Goal: Task Accomplishment & Management: Manage account settings

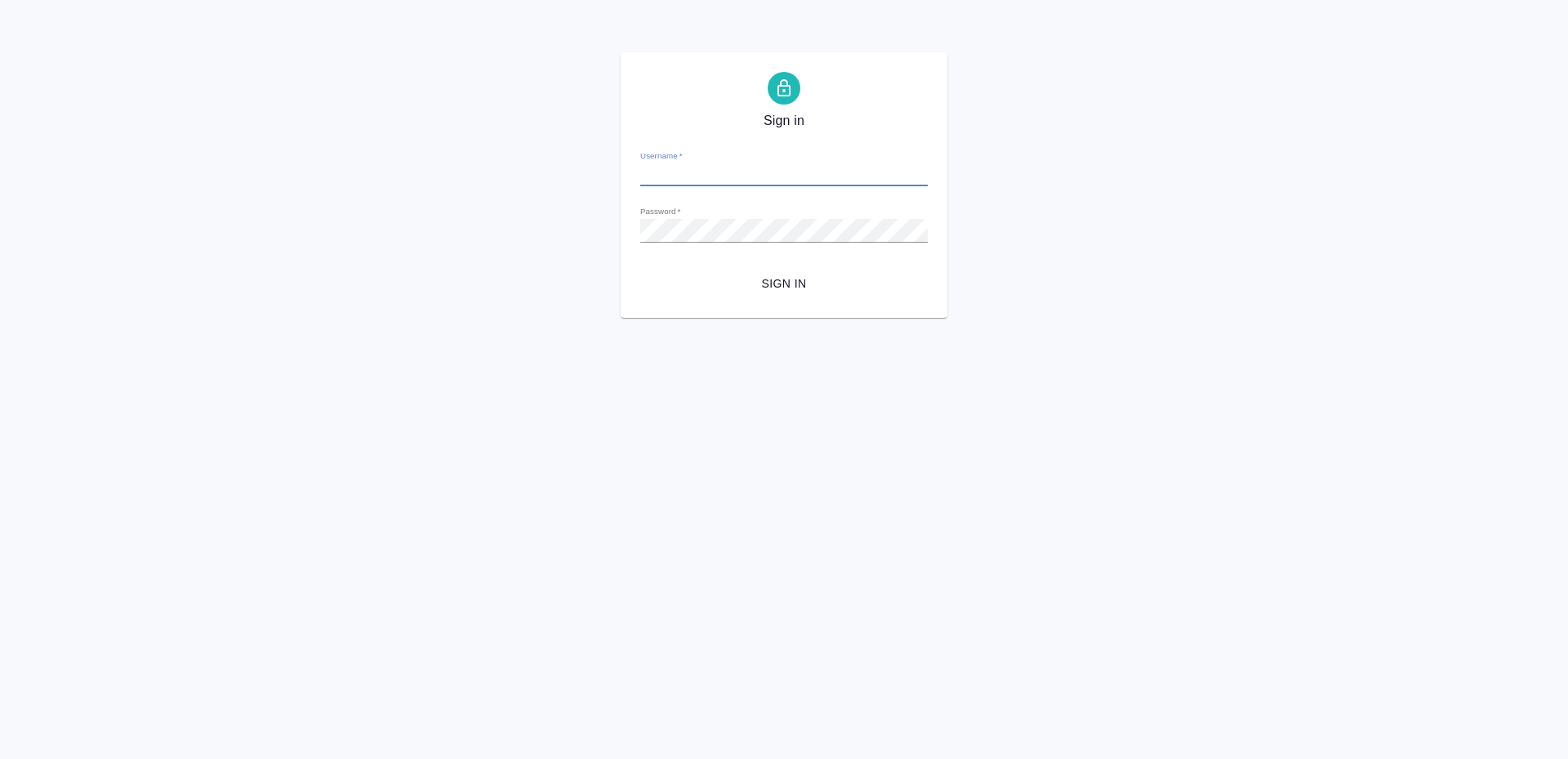
type input "[PERSON_NAME][EMAIL_ADDRESS][DOMAIN_NAME]"
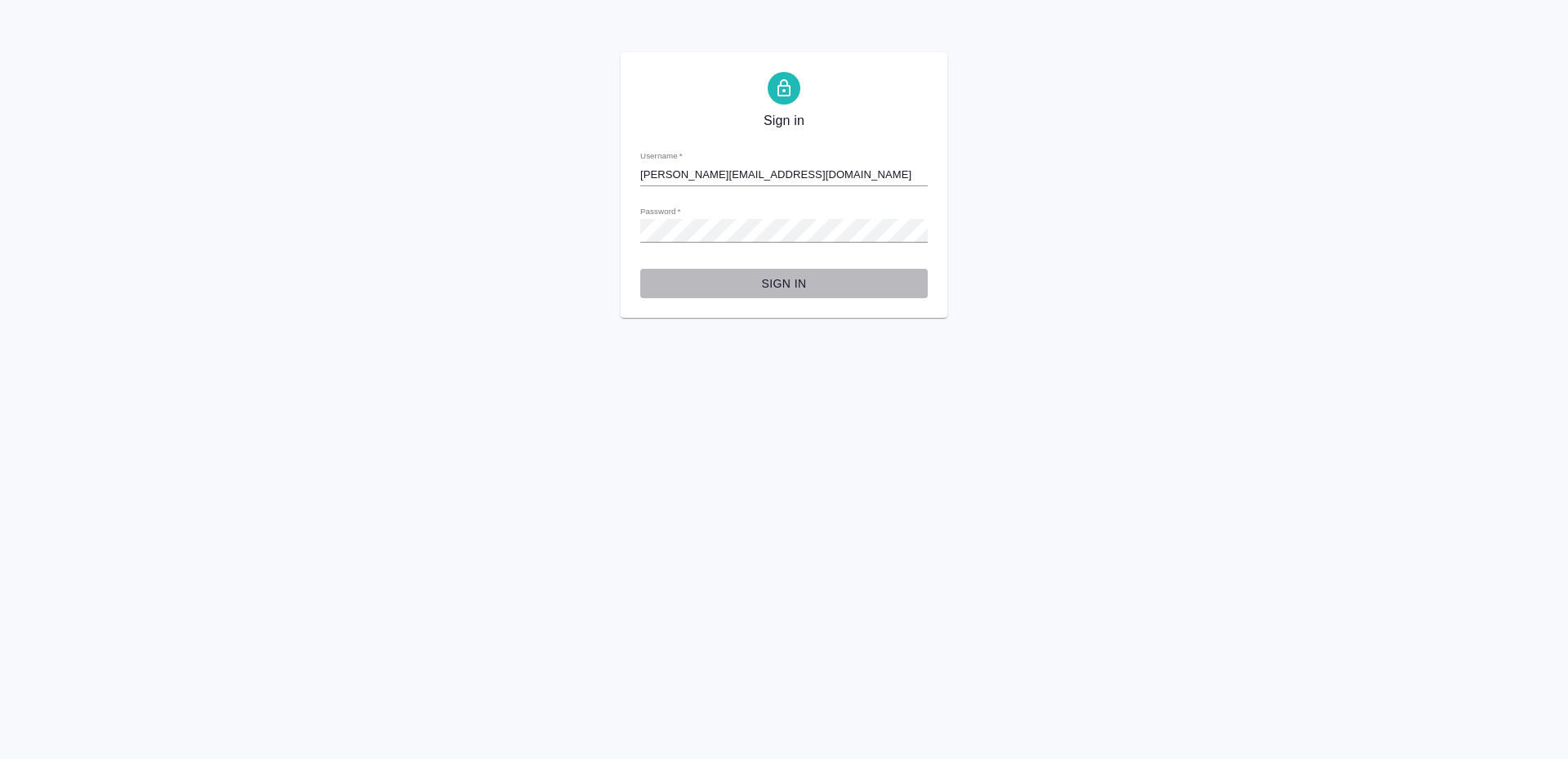
click at [783, 290] on span "Sign in" at bounding box center [783, 283] width 261 height 21
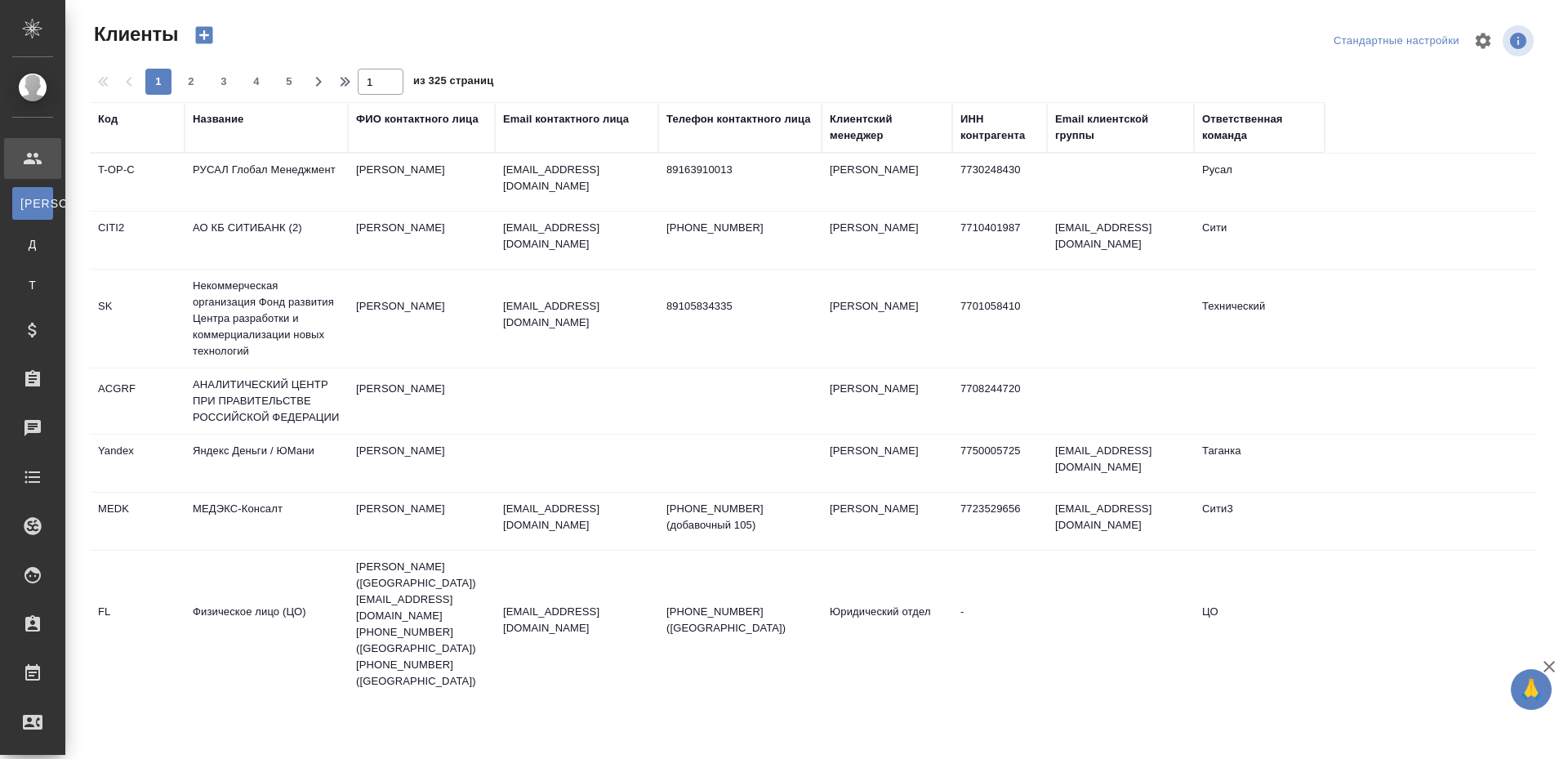
select select "RU"
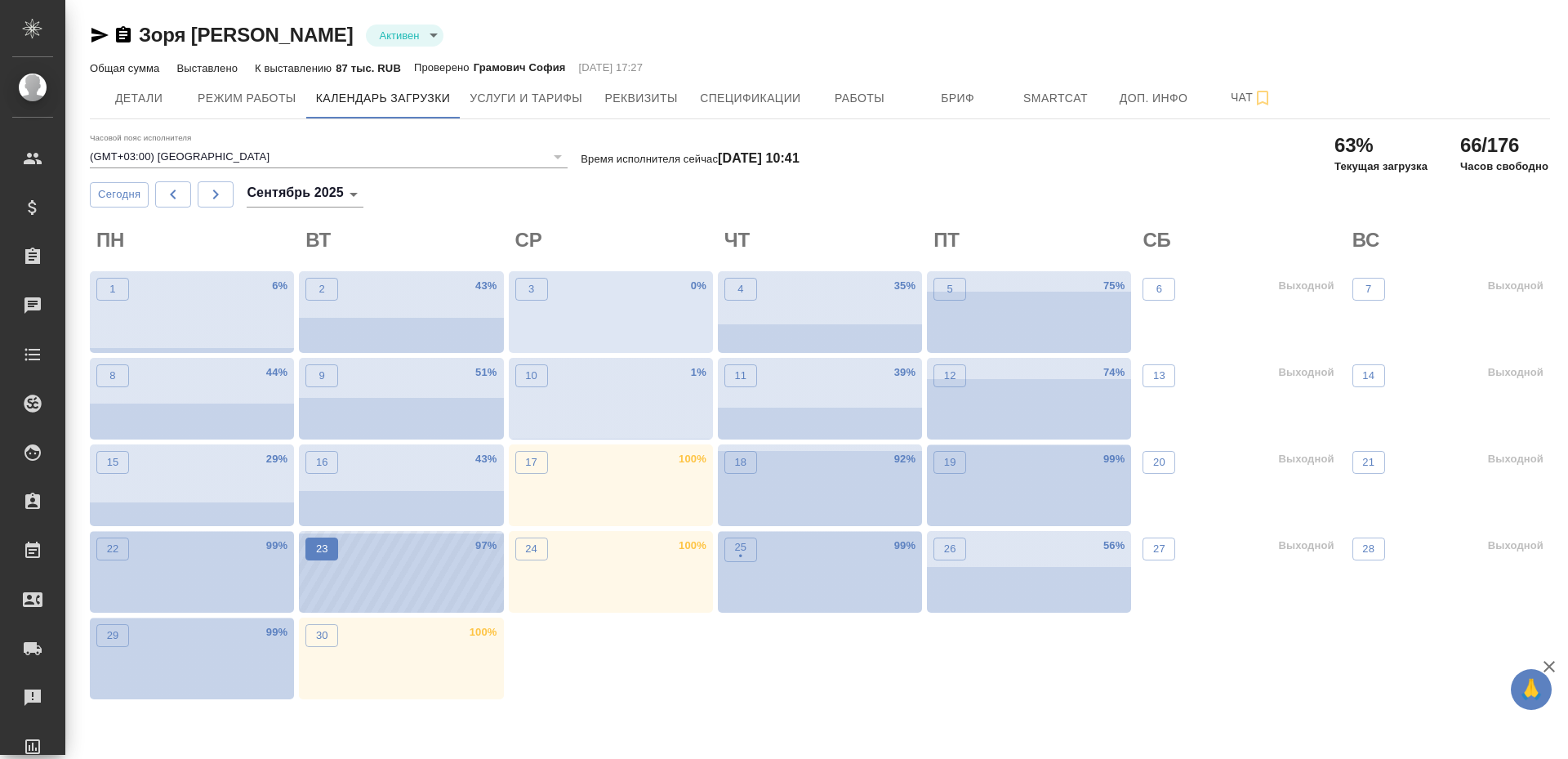
click at [326, 553] on p "23" at bounding box center [322, 548] width 13 height 17
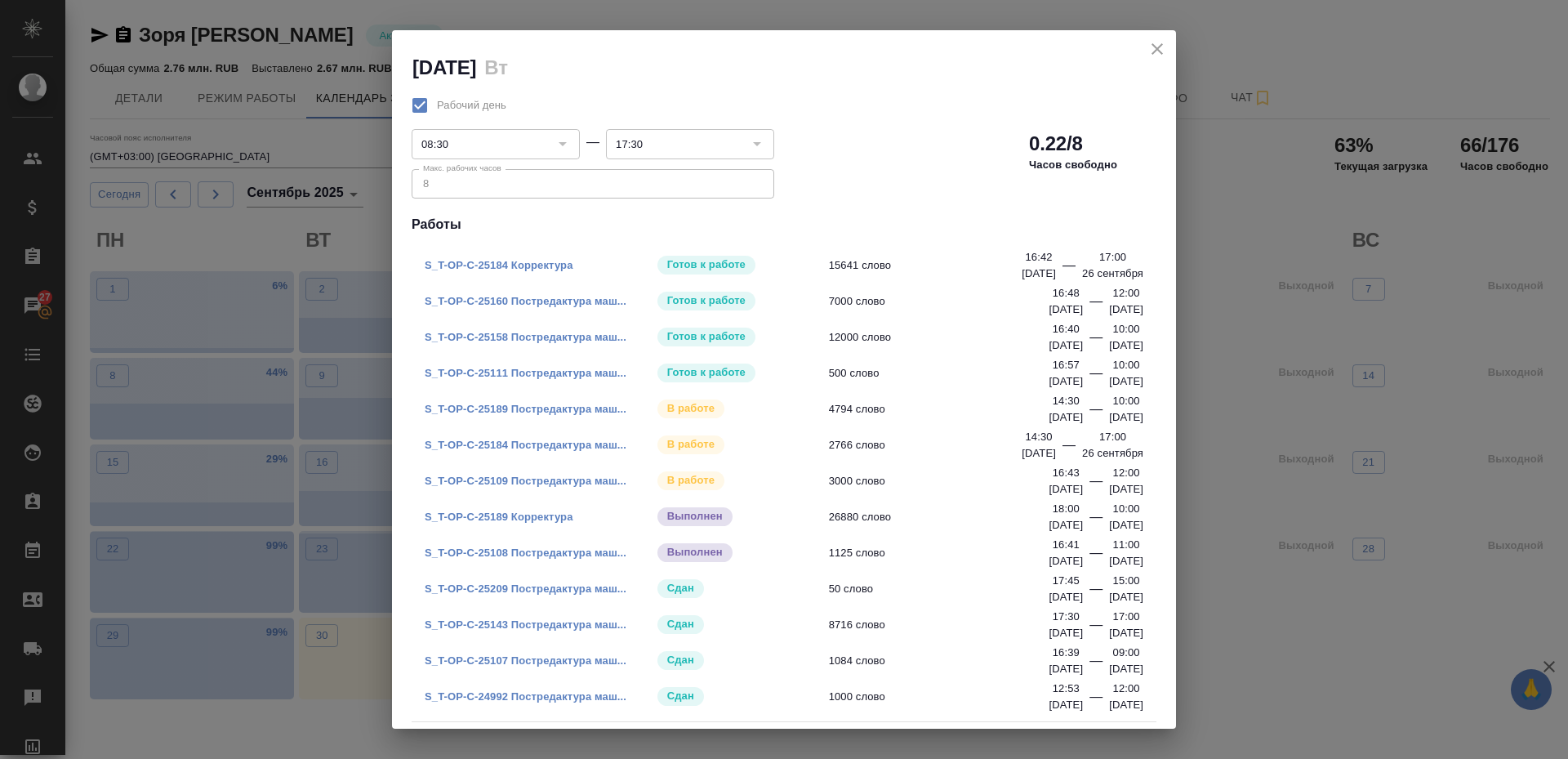
click at [520, 406] on link "S_T-OP-C-25189 Постредактура маш..." at bounding box center [526, 408] width 202 height 13
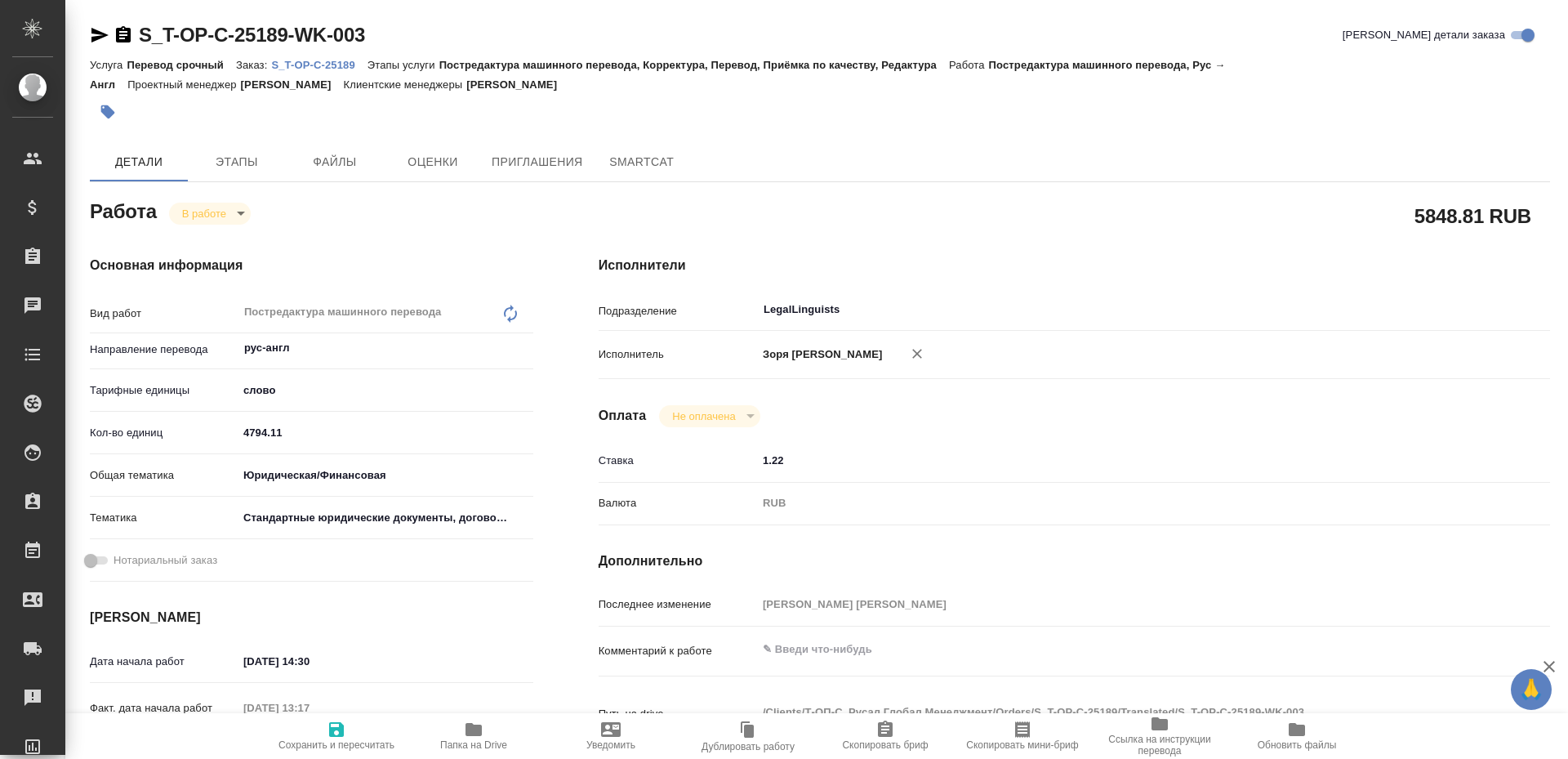
type textarea "x"
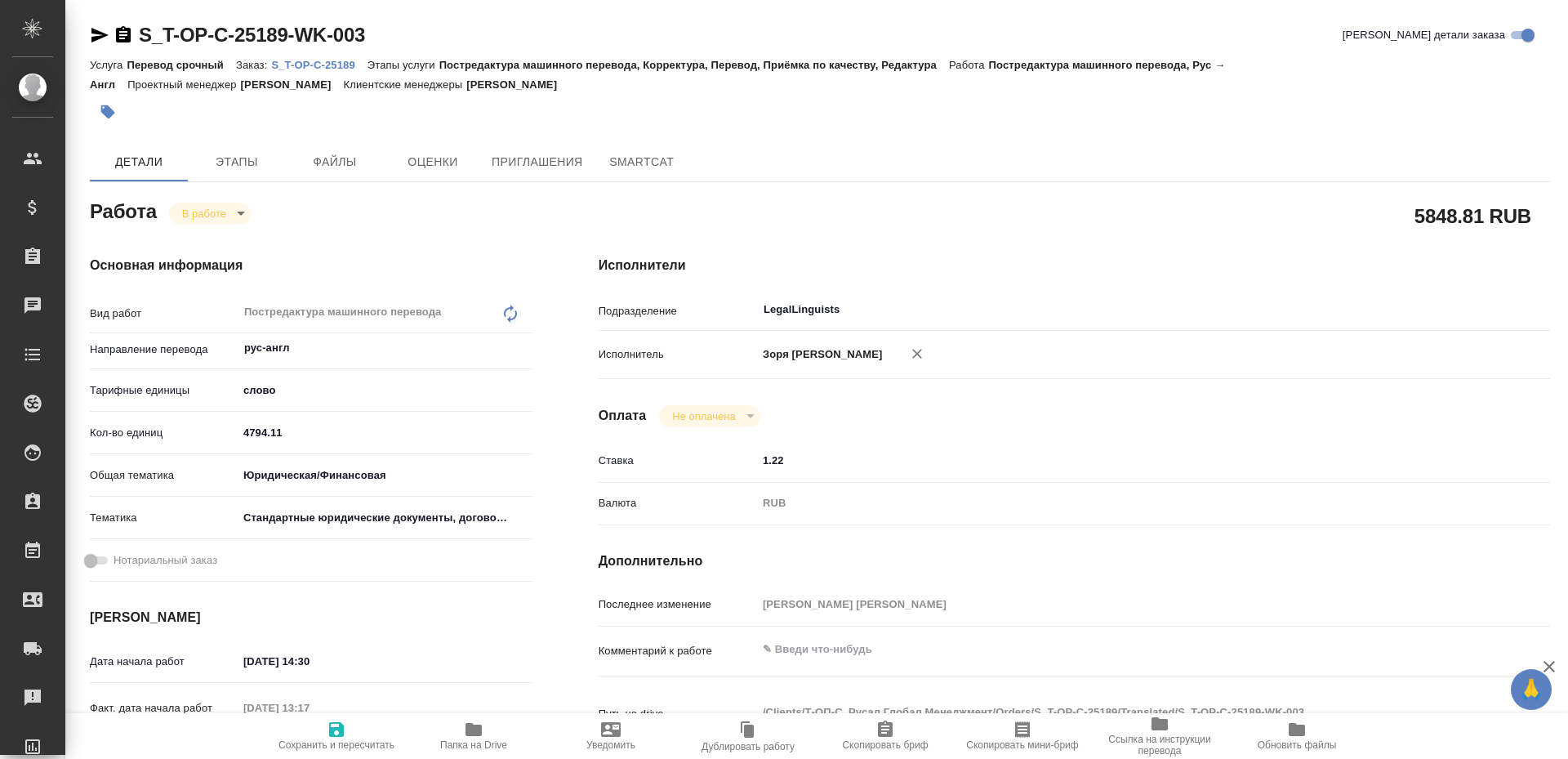
type textarea "x"
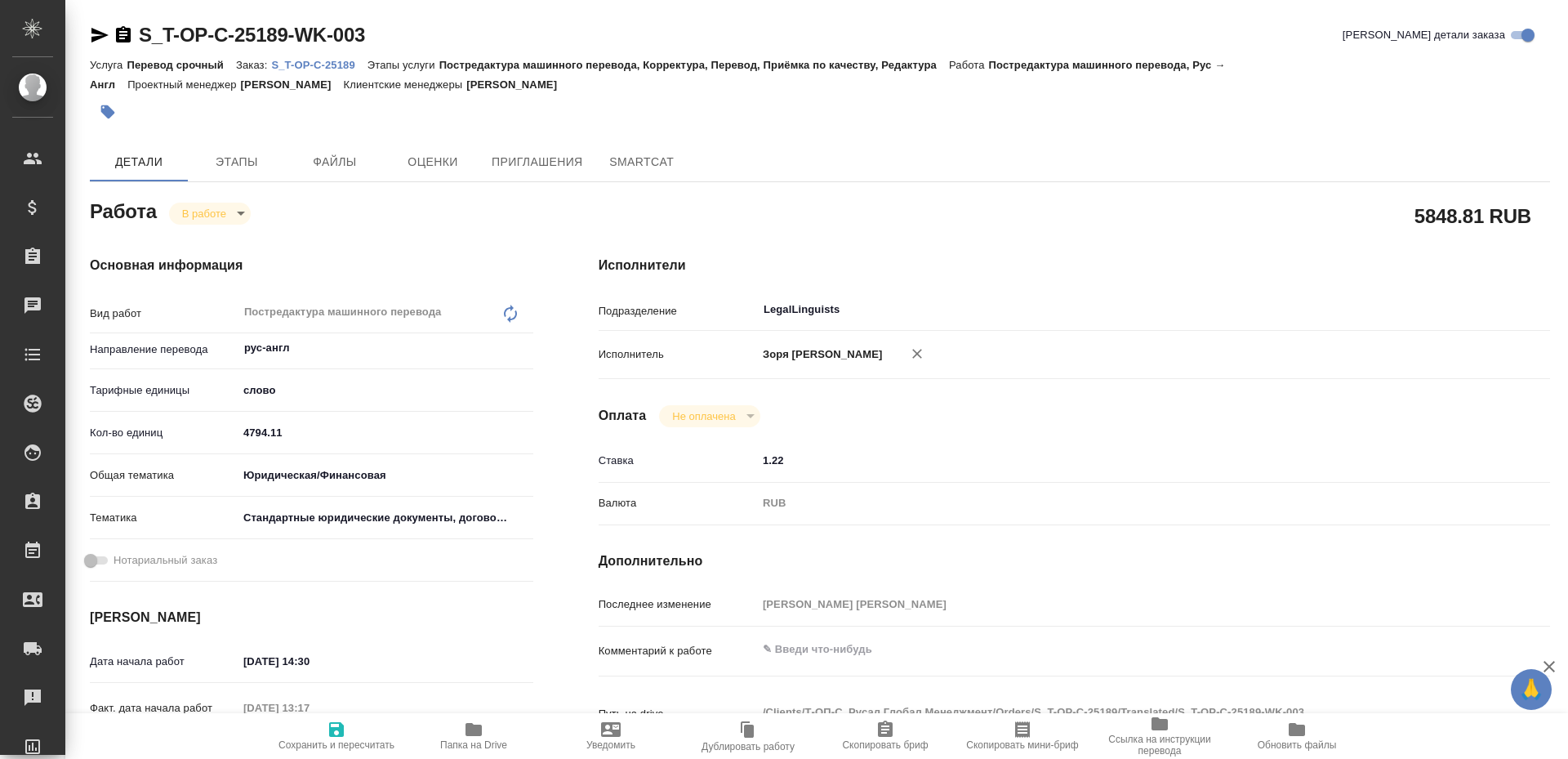
type textarea "x"
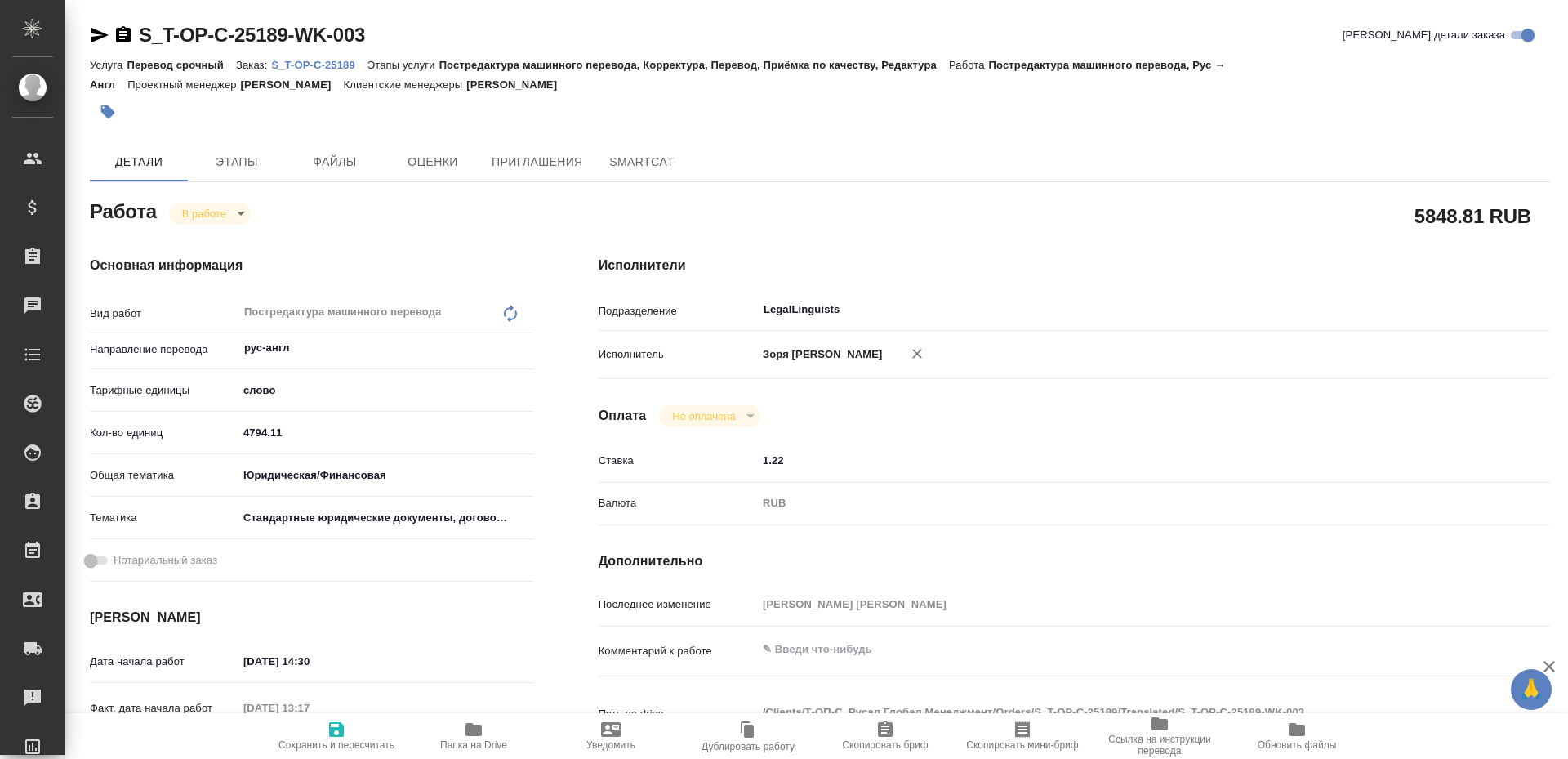
click at [475, 724] on icon "button" at bounding box center [474, 730] width 20 height 20
type textarea "x"
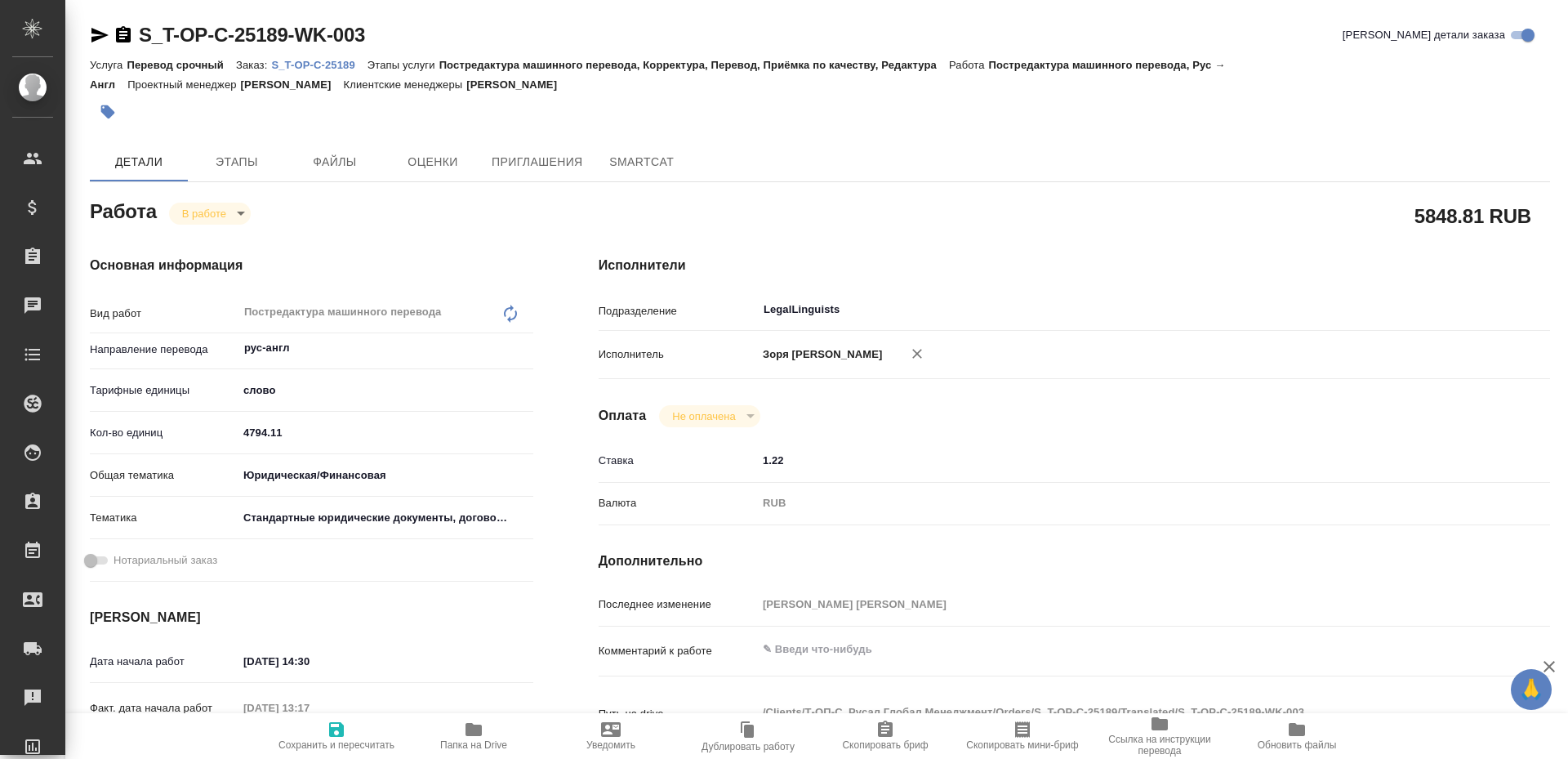
type textarea "x"
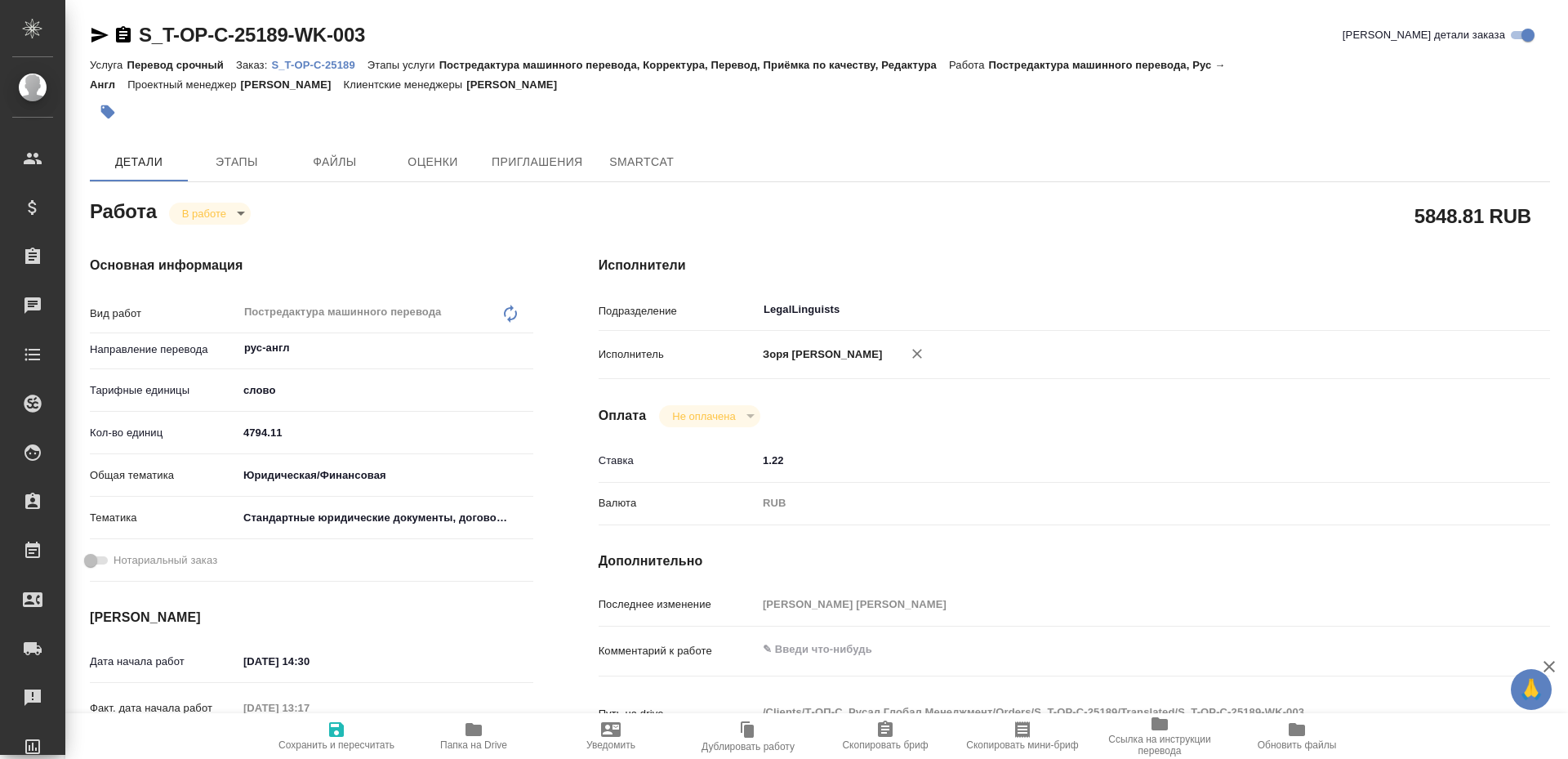
type textarea "x"
click at [100, 30] on icon "button" at bounding box center [100, 35] width 20 height 20
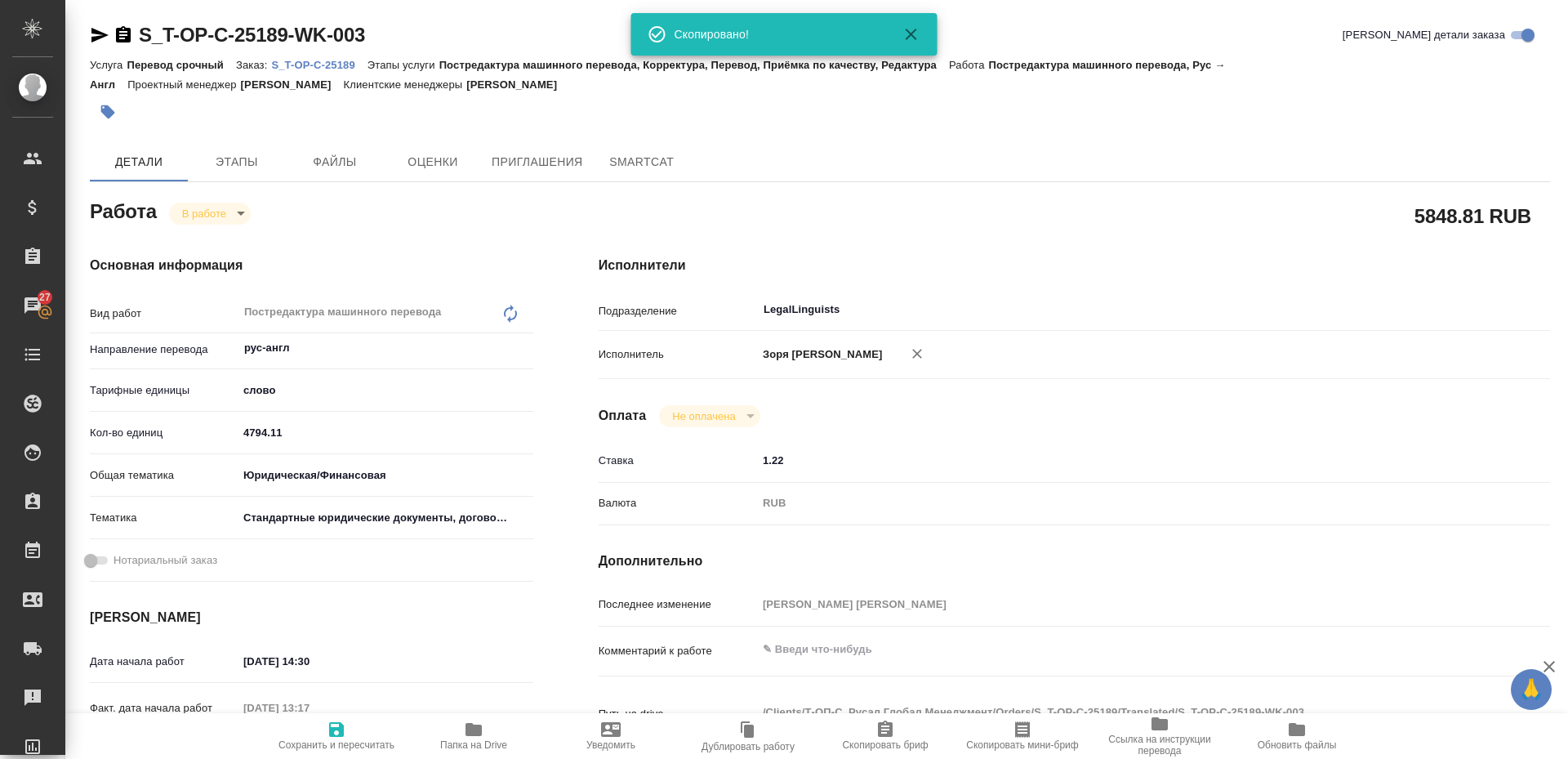
type textarea "x"
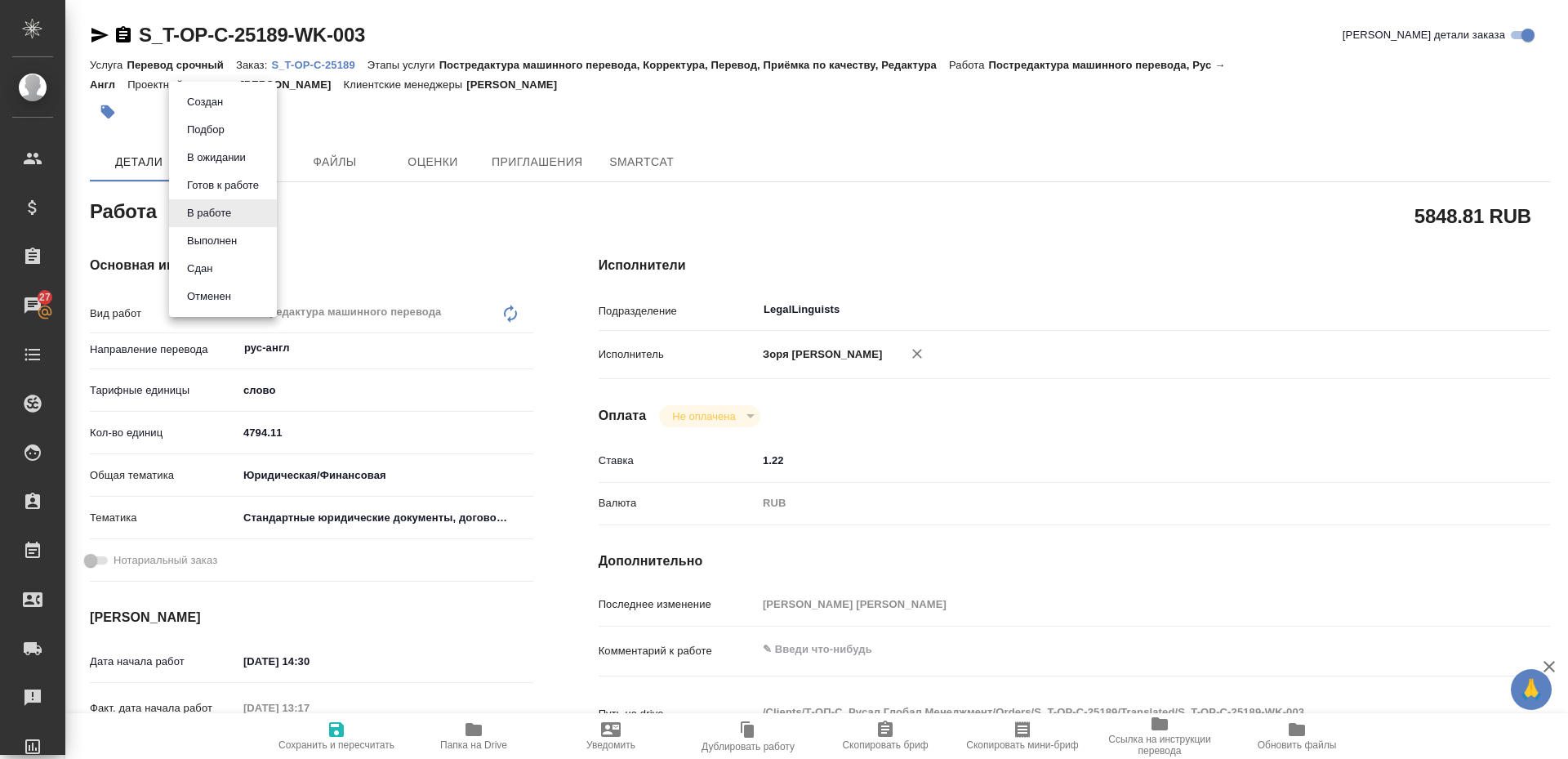
click at [219, 216] on body "🙏 .cls-1 fill:#fff; AWATERA Zoria Tatiana Клиенты Спецификации Заказы 27 Чаты T…" at bounding box center [784, 379] width 1568 height 759
click at [217, 243] on button "Выполнен" at bounding box center [211, 241] width 60 height 18
type textarea "x"
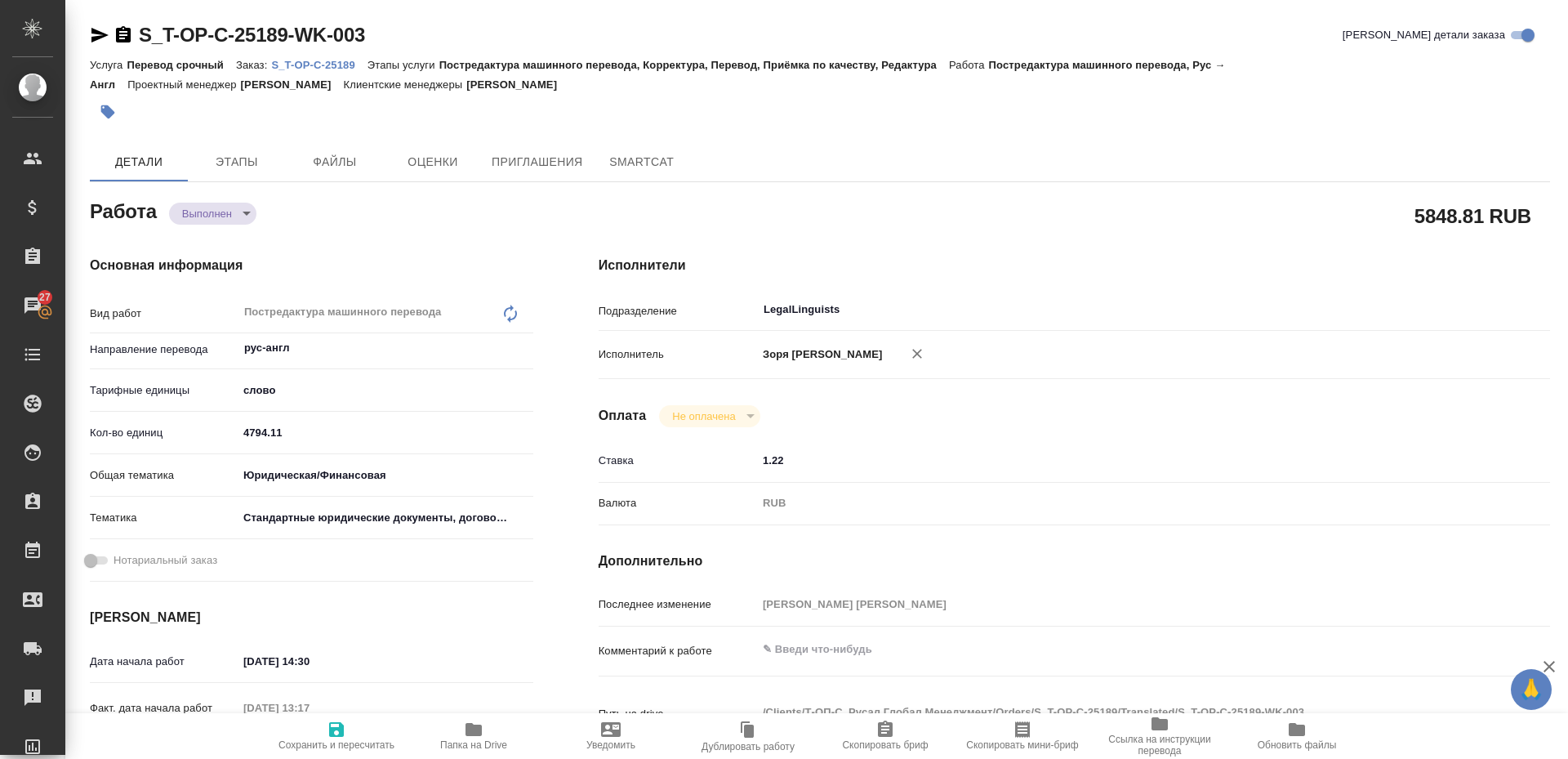
type textarea "x"
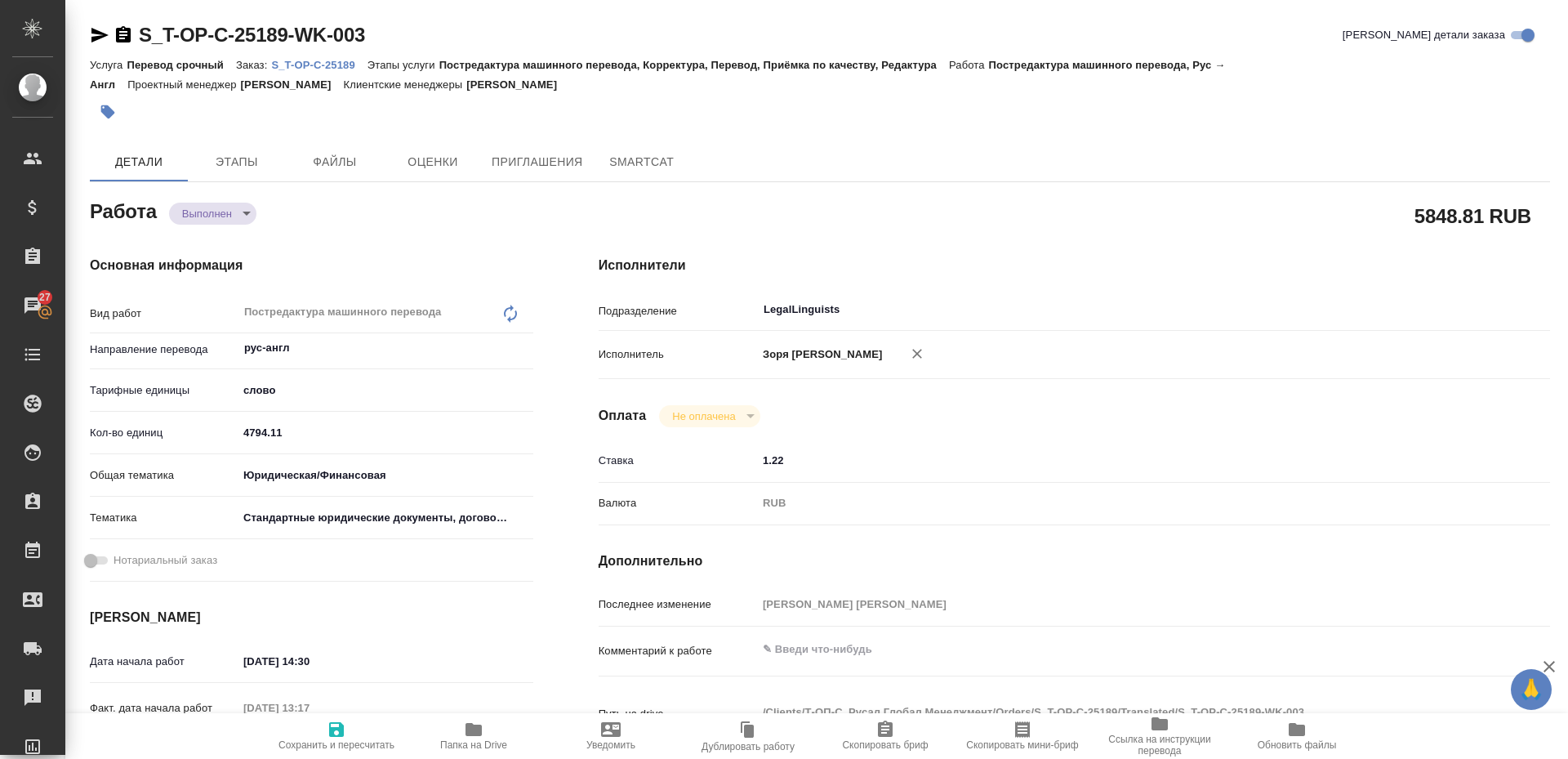
type textarea "x"
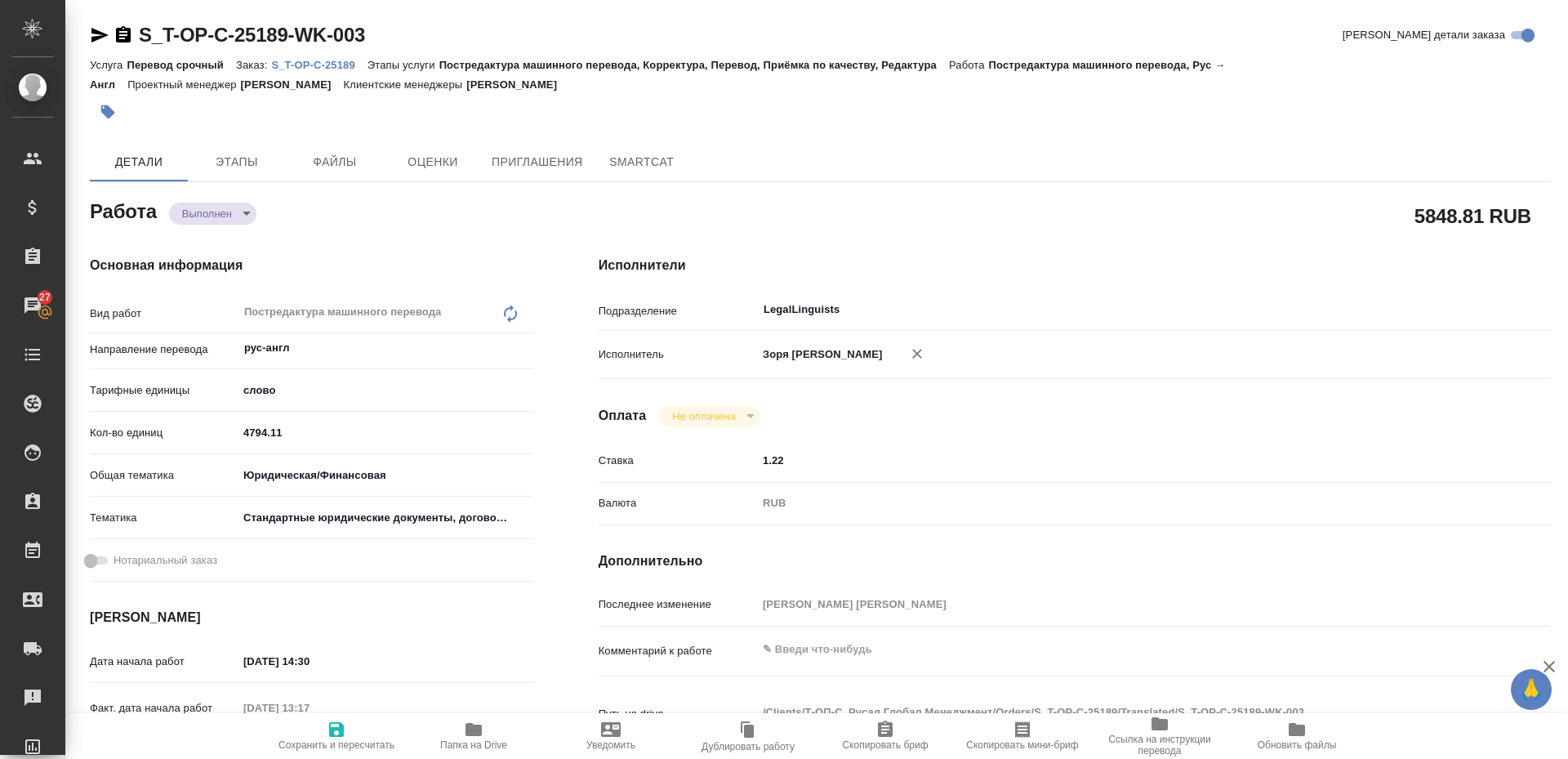
type textarea "x"
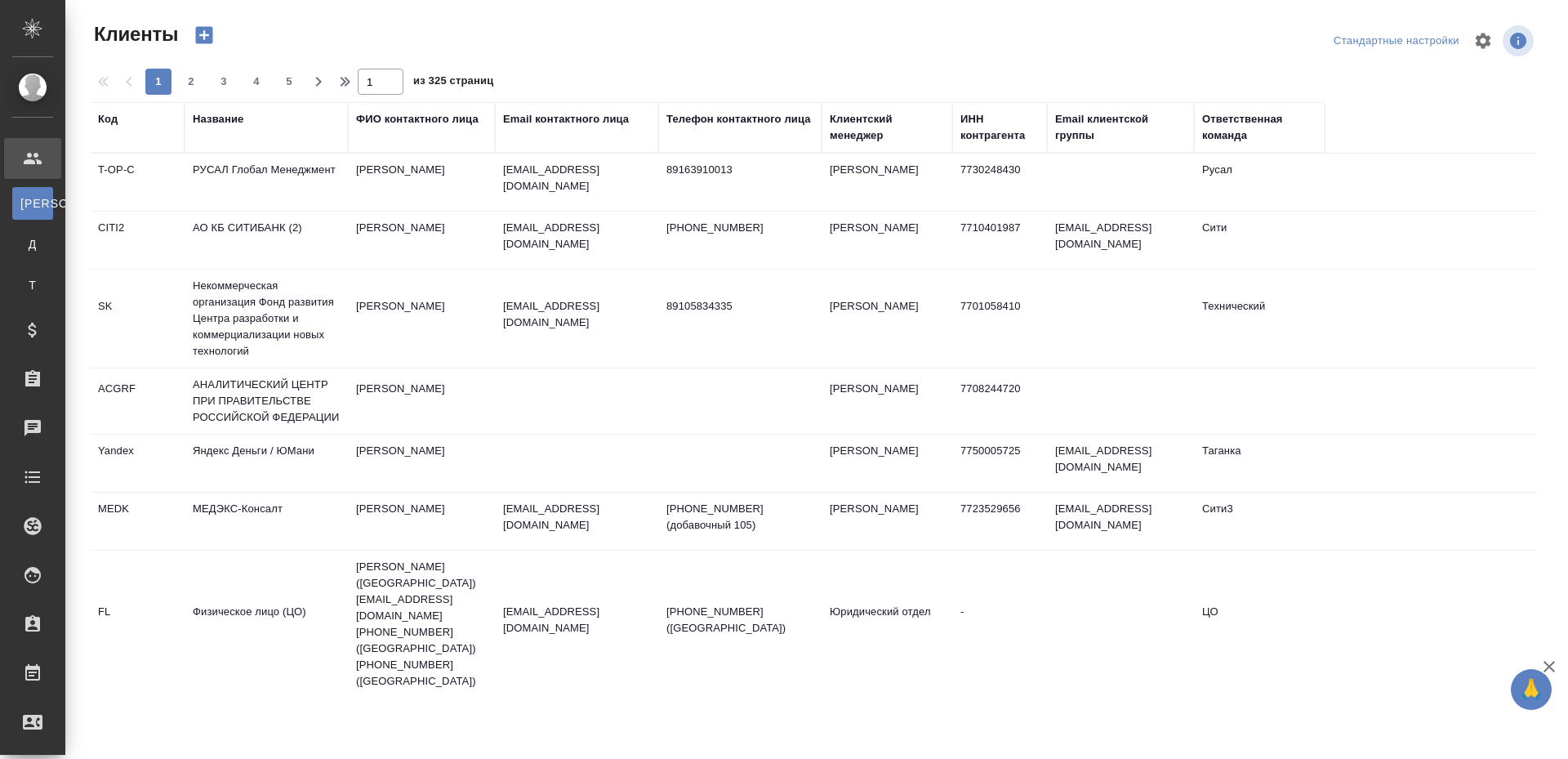
select select "RU"
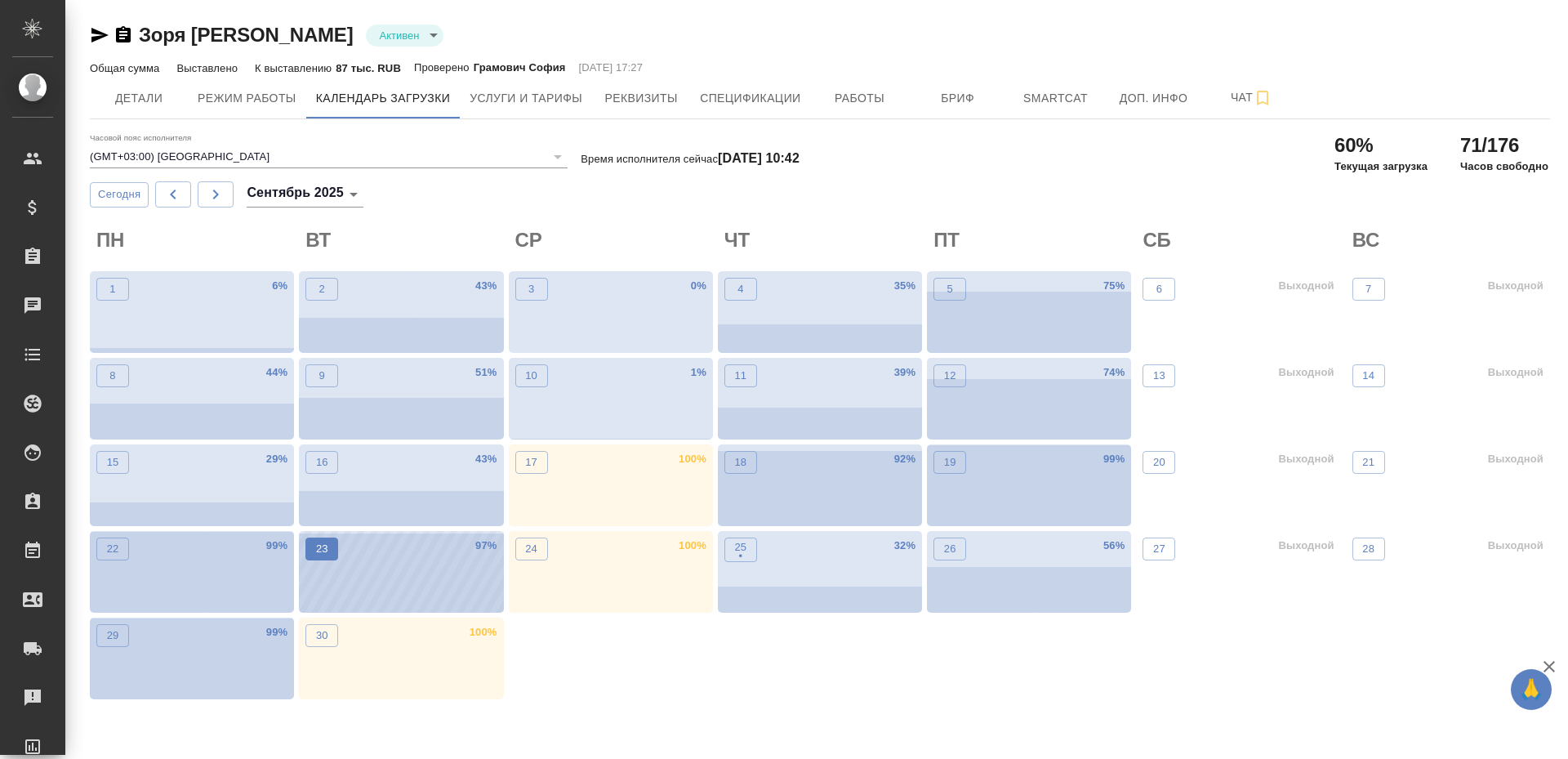
click at [317, 546] on p "23" at bounding box center [322, 548] width 13 height 17
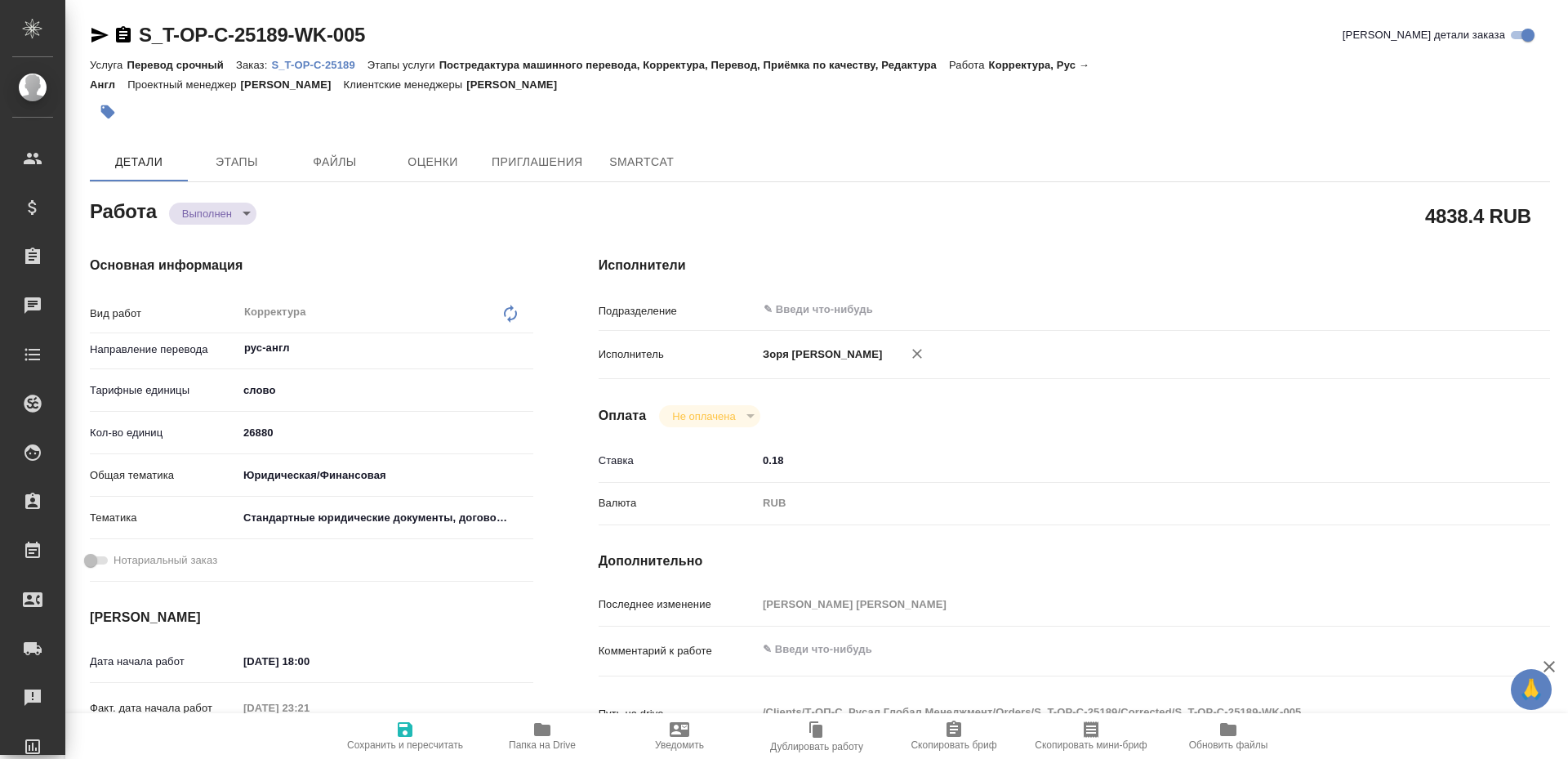
type textarea "x"
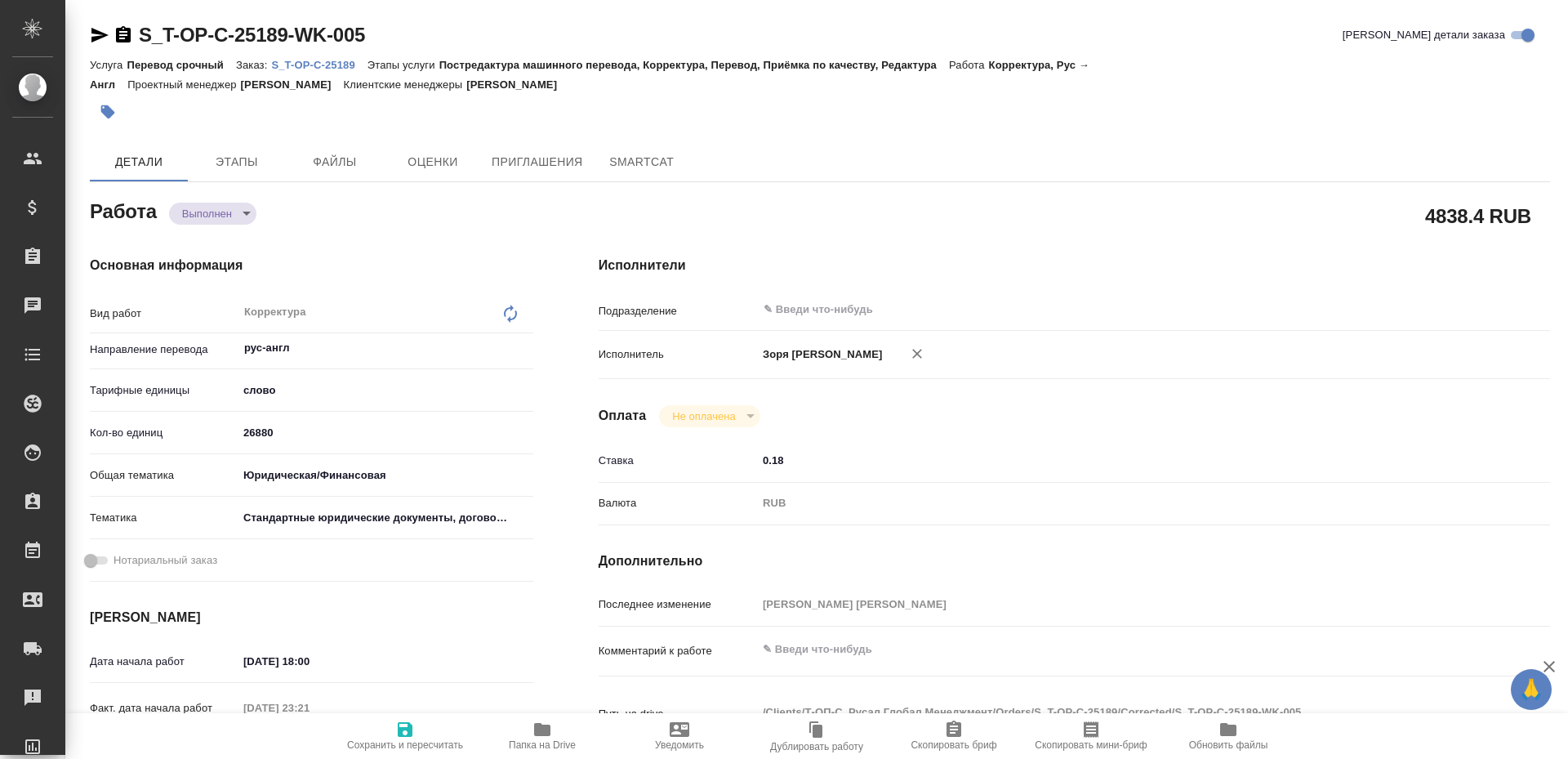
type textarea "x"
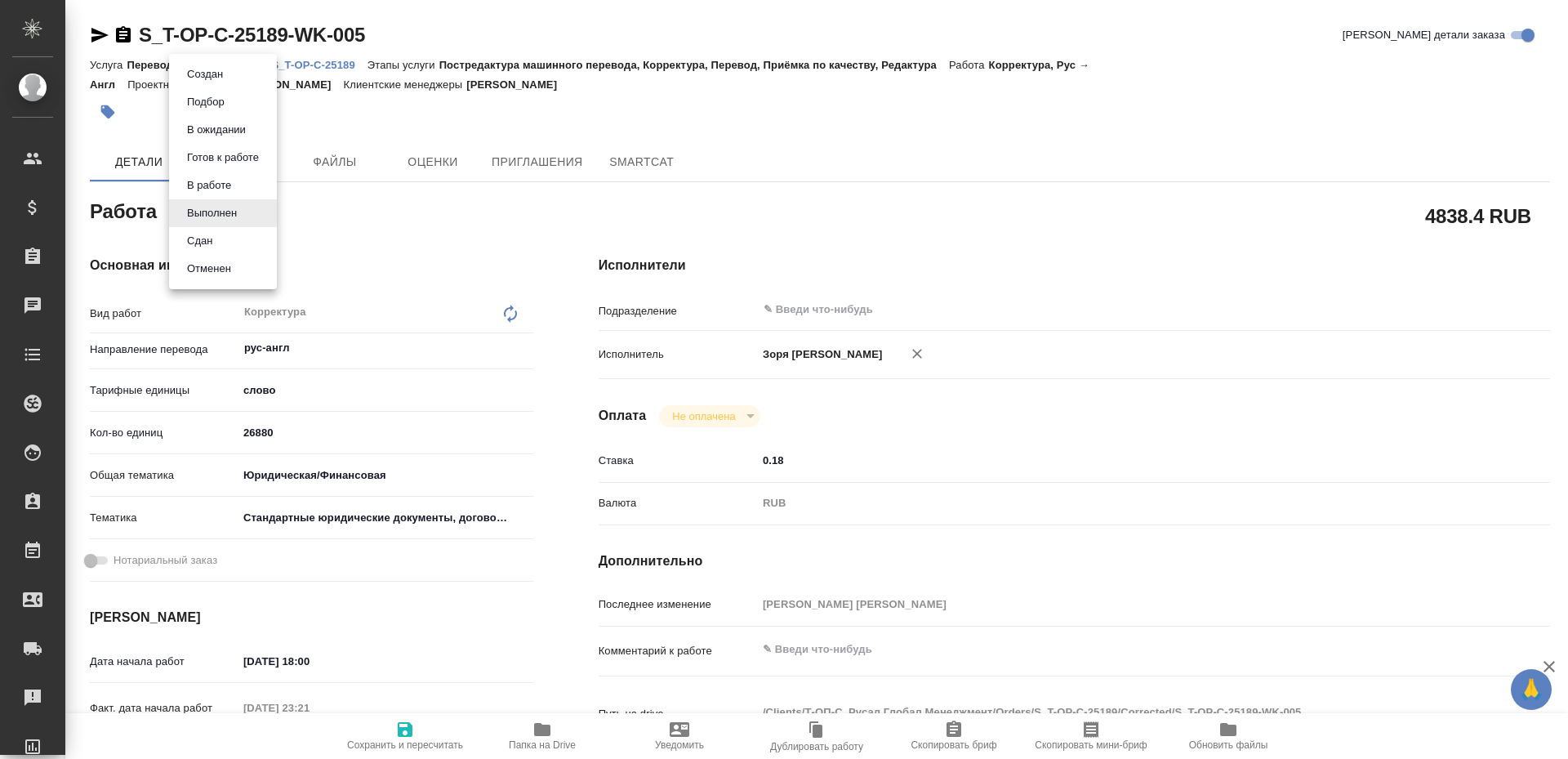
click at [209, 219] on body "🙏 .cls-1 fill:#fff; AWATERA [PERSON_NAME] Спецификации Заказы Чаты Todo Проекты…" at bounding box center [784, 379] width 1568 height 759
type textarea "x"
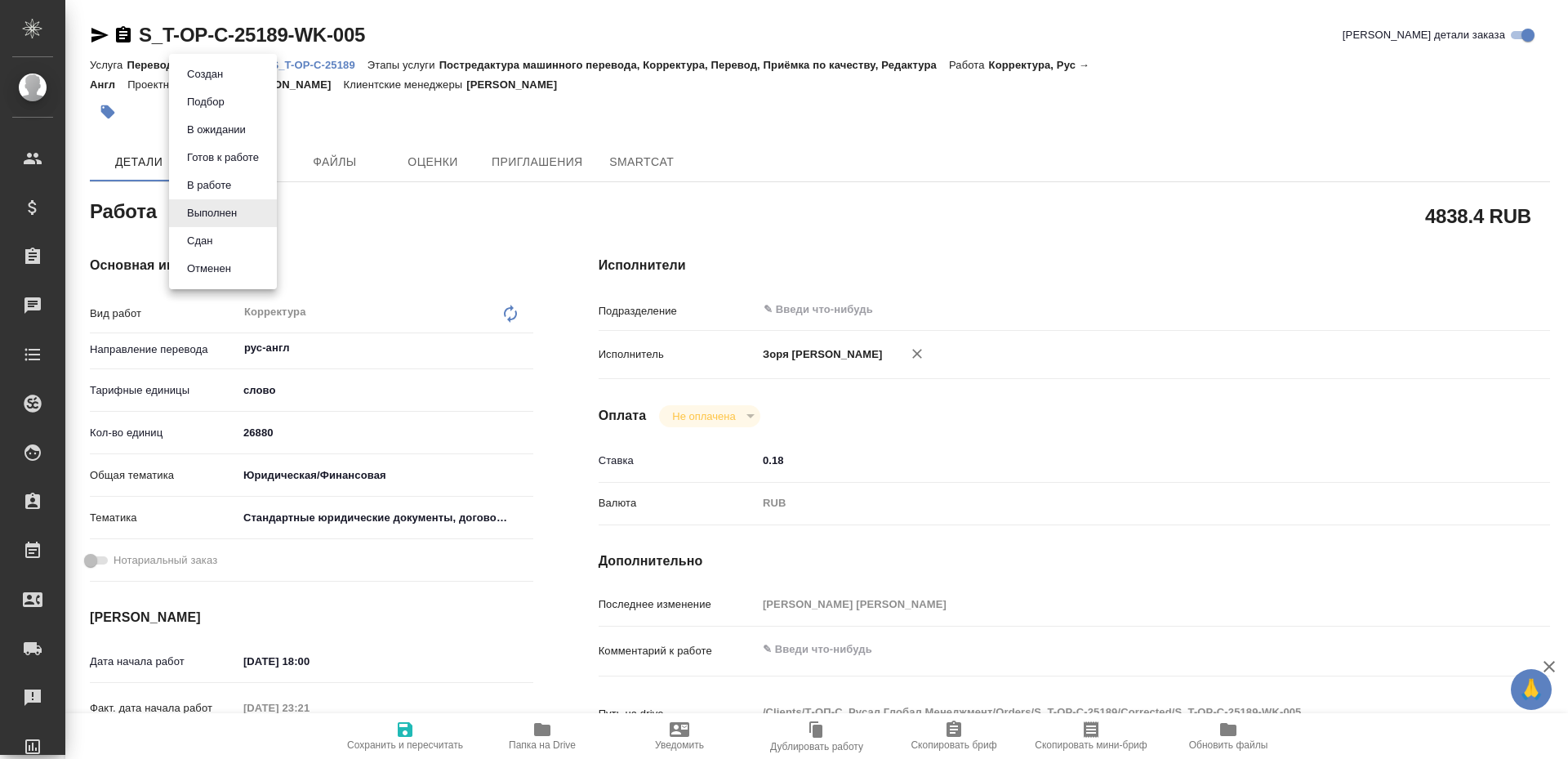
type textarea "x"
click at [212, 243] on button "Сдан" at bounding box center [200, 241] width 35 height 18
type textarea "x"
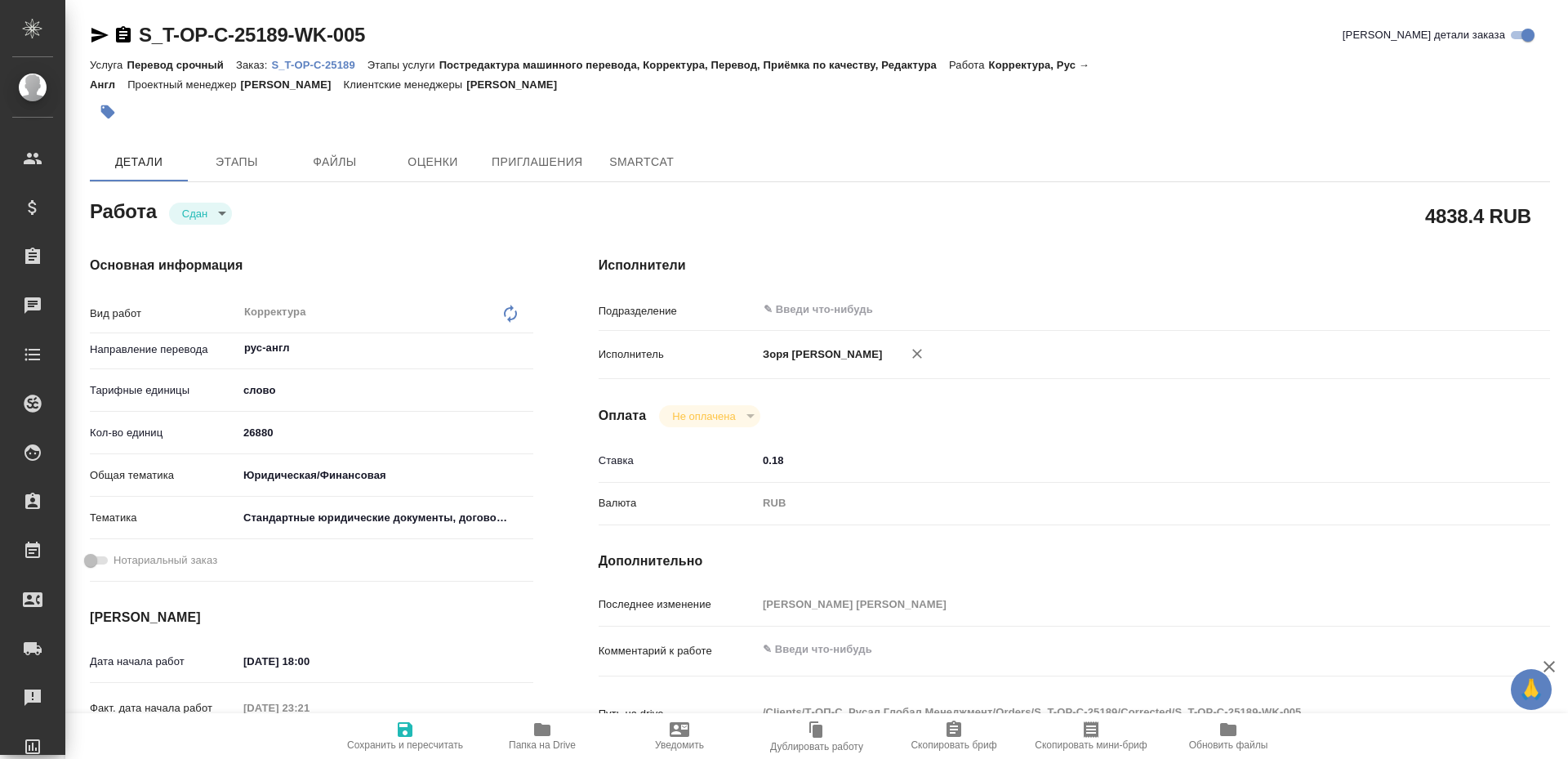
type textarea "x"
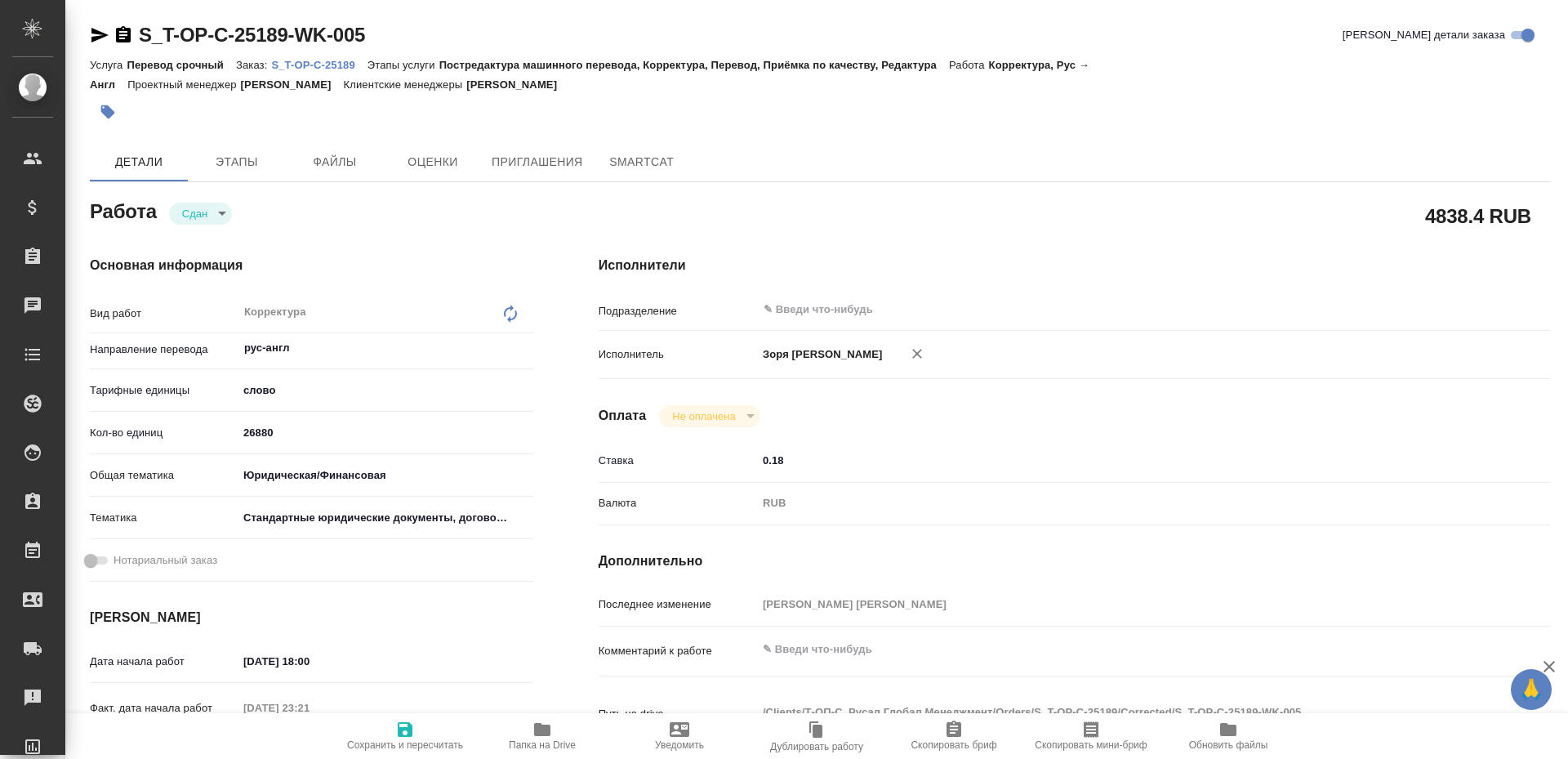
type textarea "x"
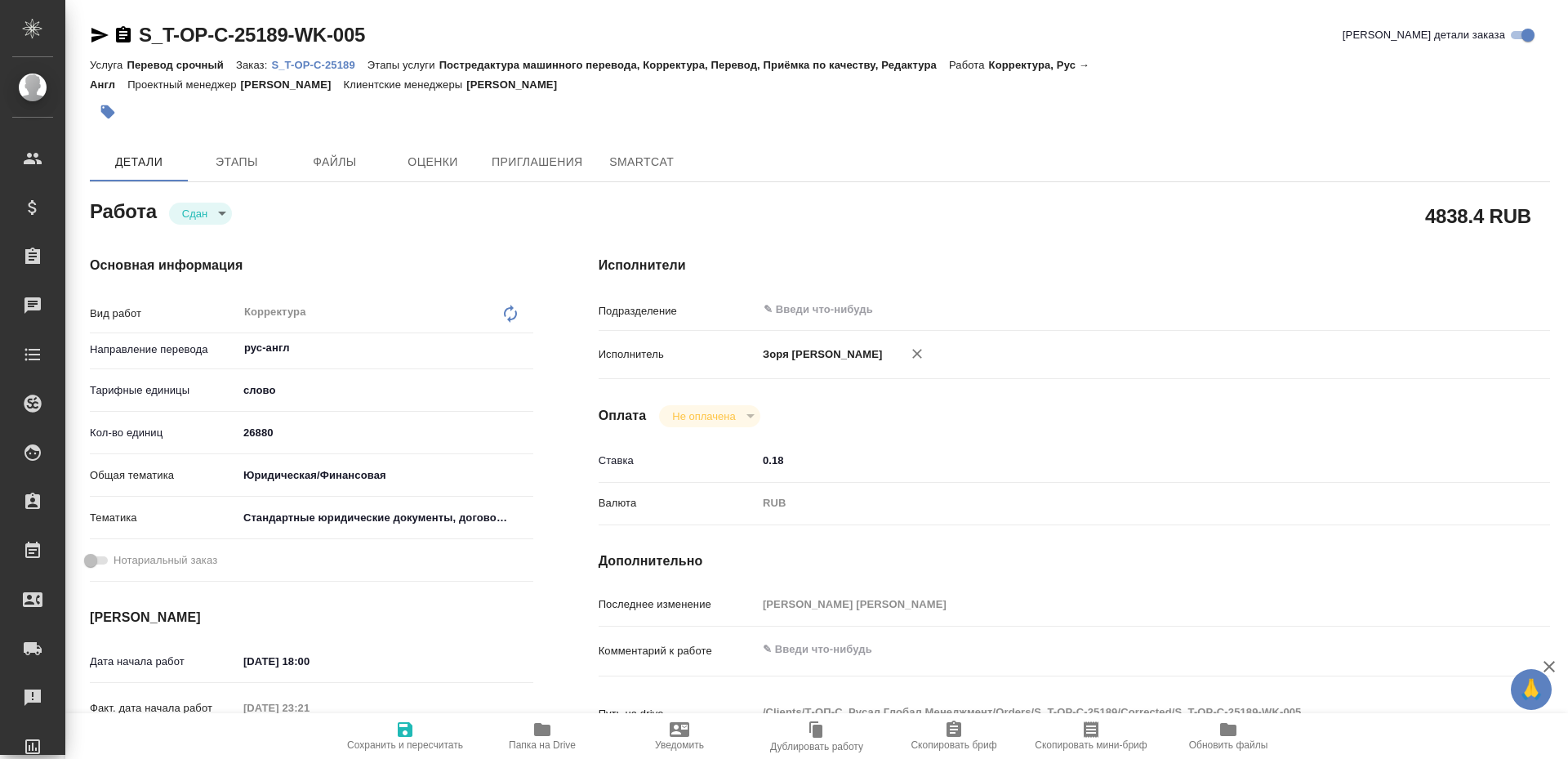
type textarea "x"
